Goal: Navigation & Orientation: Find specific page/section

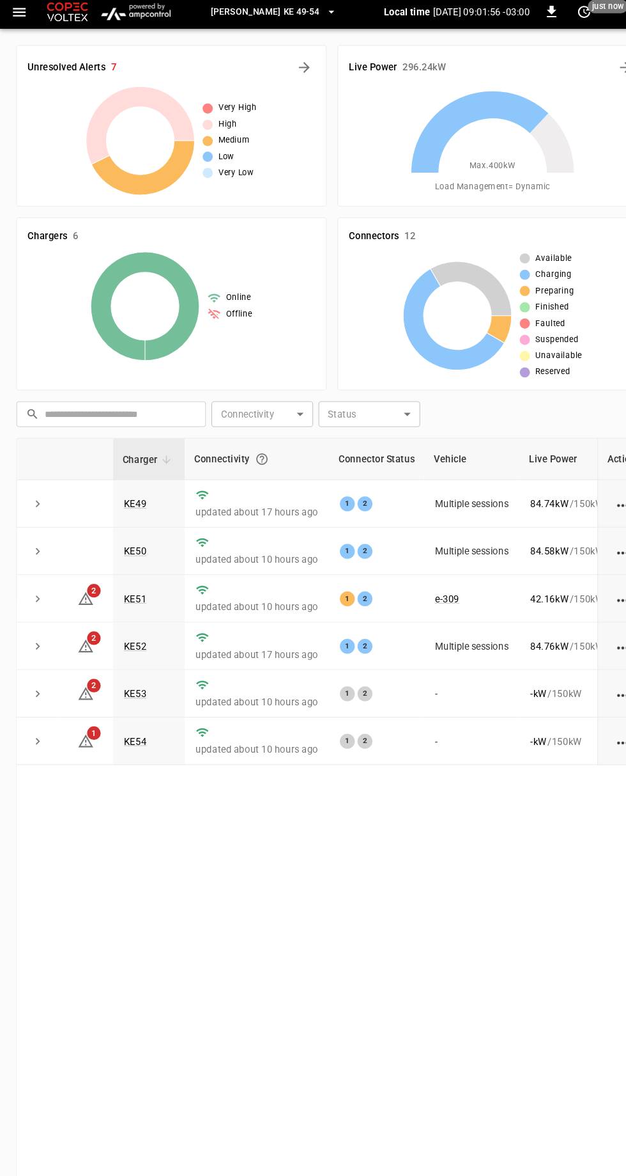
click at [276, 15] on span "[PERSON_NAME] KE 49-54" at bounding box center [250, 16] width 102 height 15
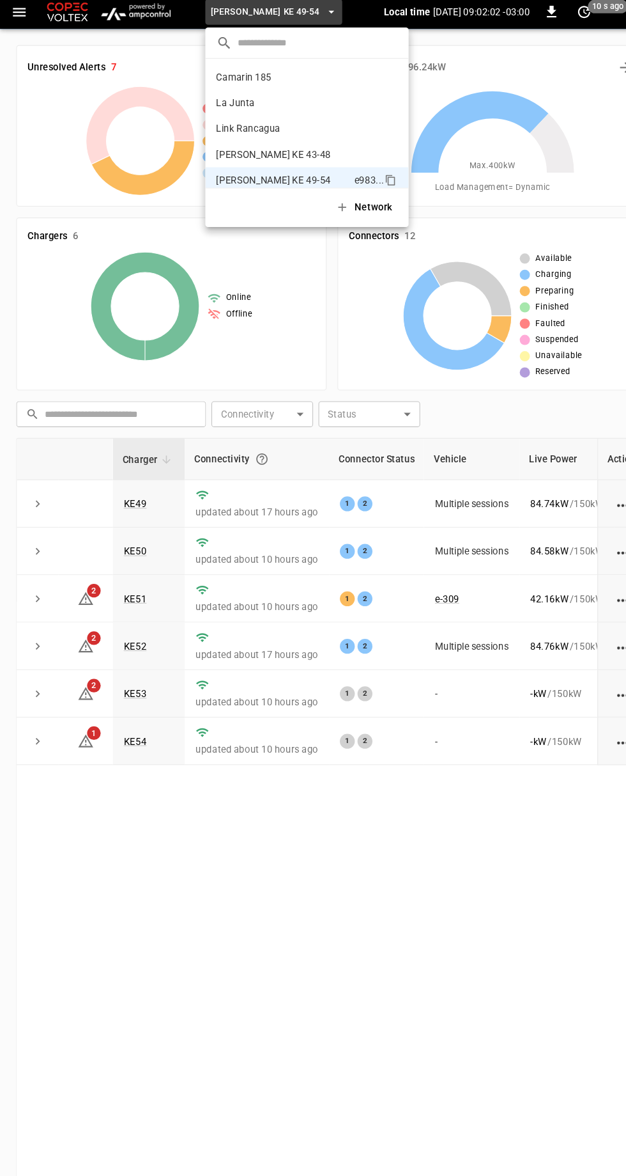
click at [252, 76] on p "Camarin 185" at bounding box center [266, 77] width 125 height 13
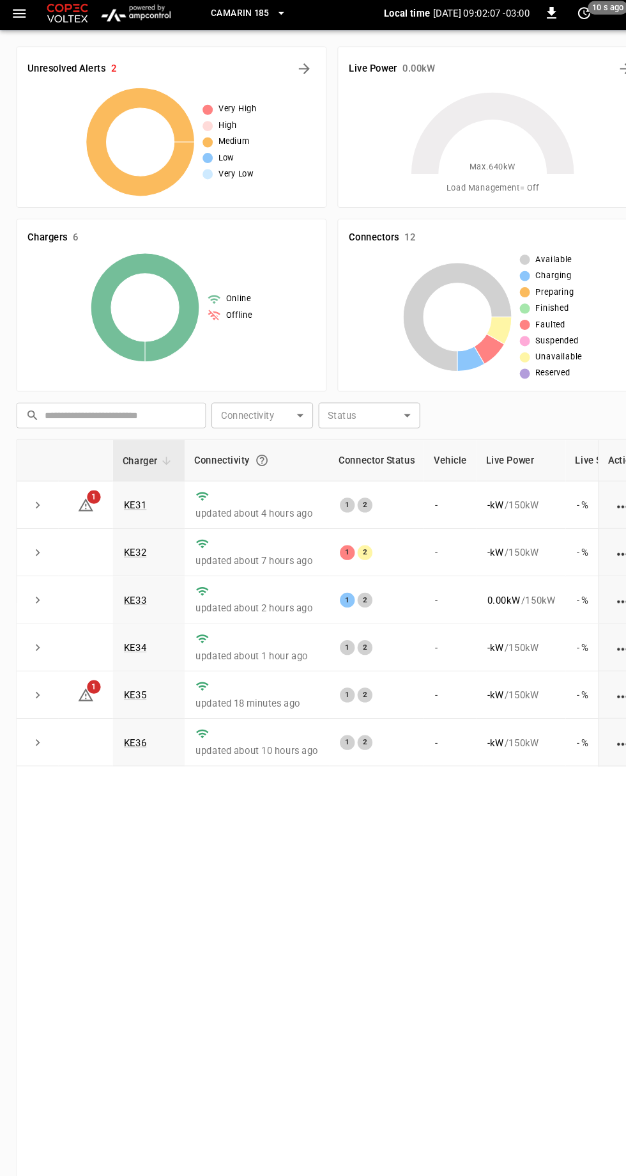
click at [124, 655] on link "KE35" at bounding box center [128, 658] width 22 height 10
